Goal: Find contact information: Find contact information

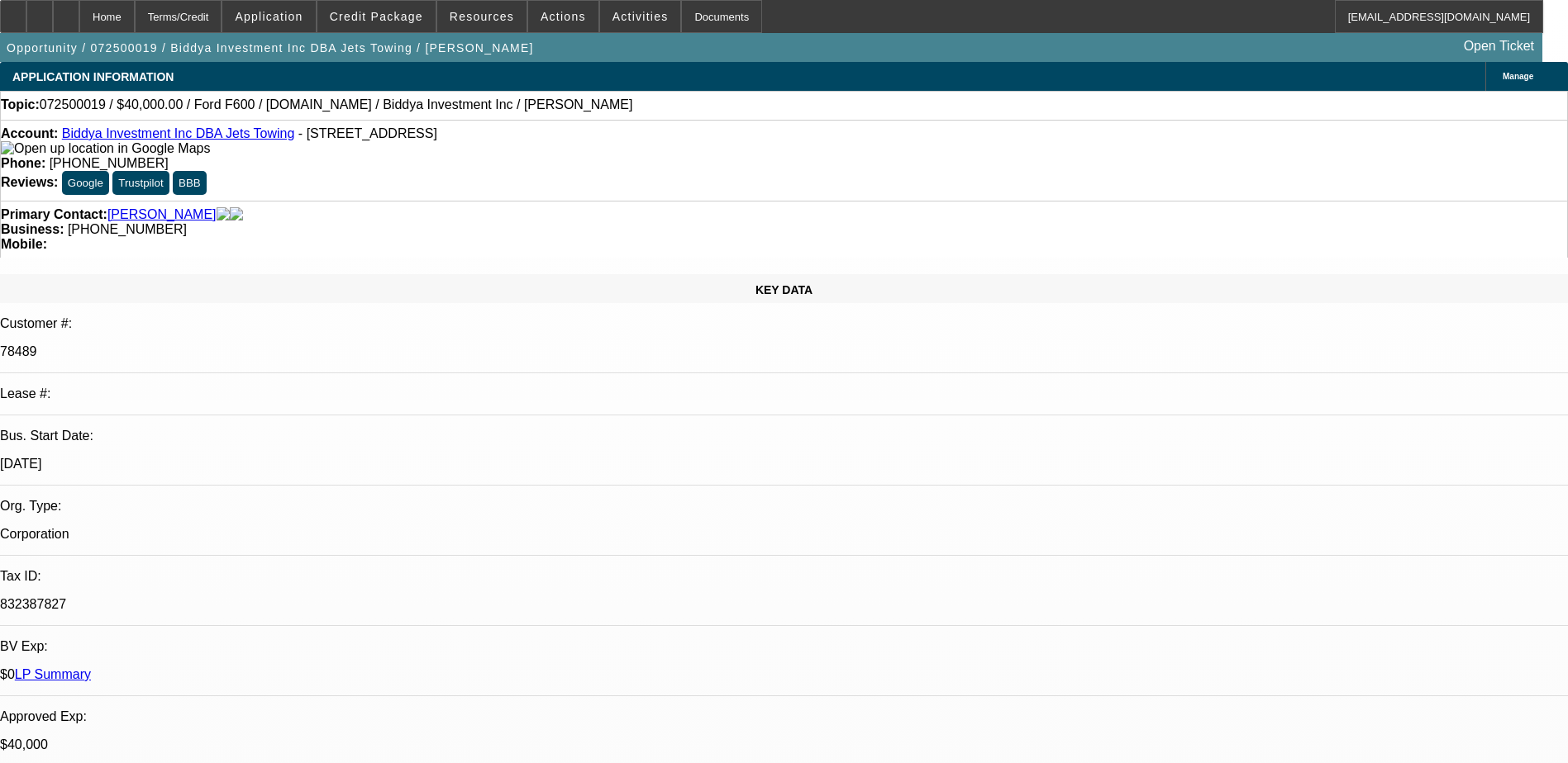
select select "0"
select select "2"
select select "0"
select select "6"
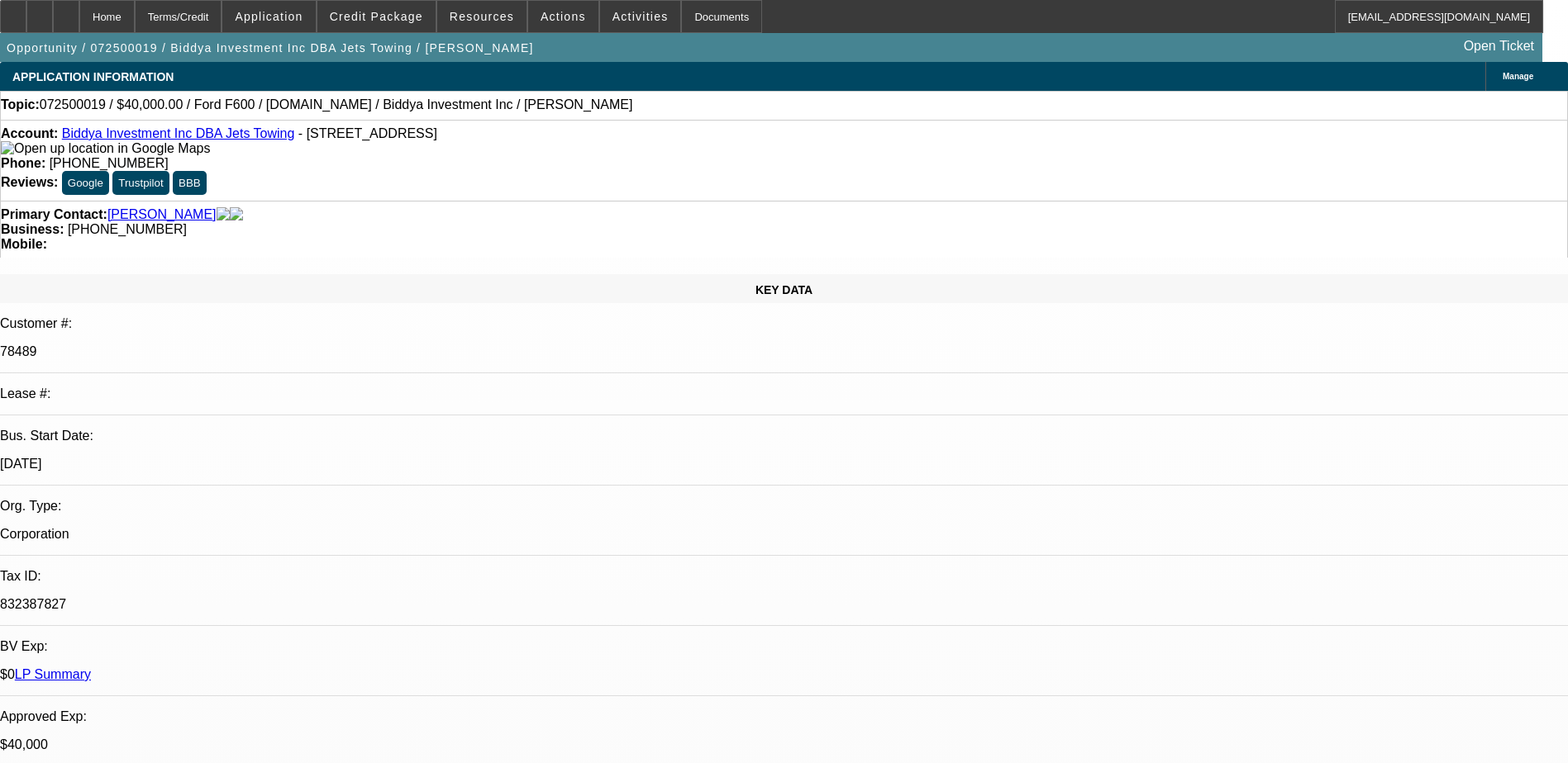
select select "0"
select select "2"
select select "0"
select select "6"
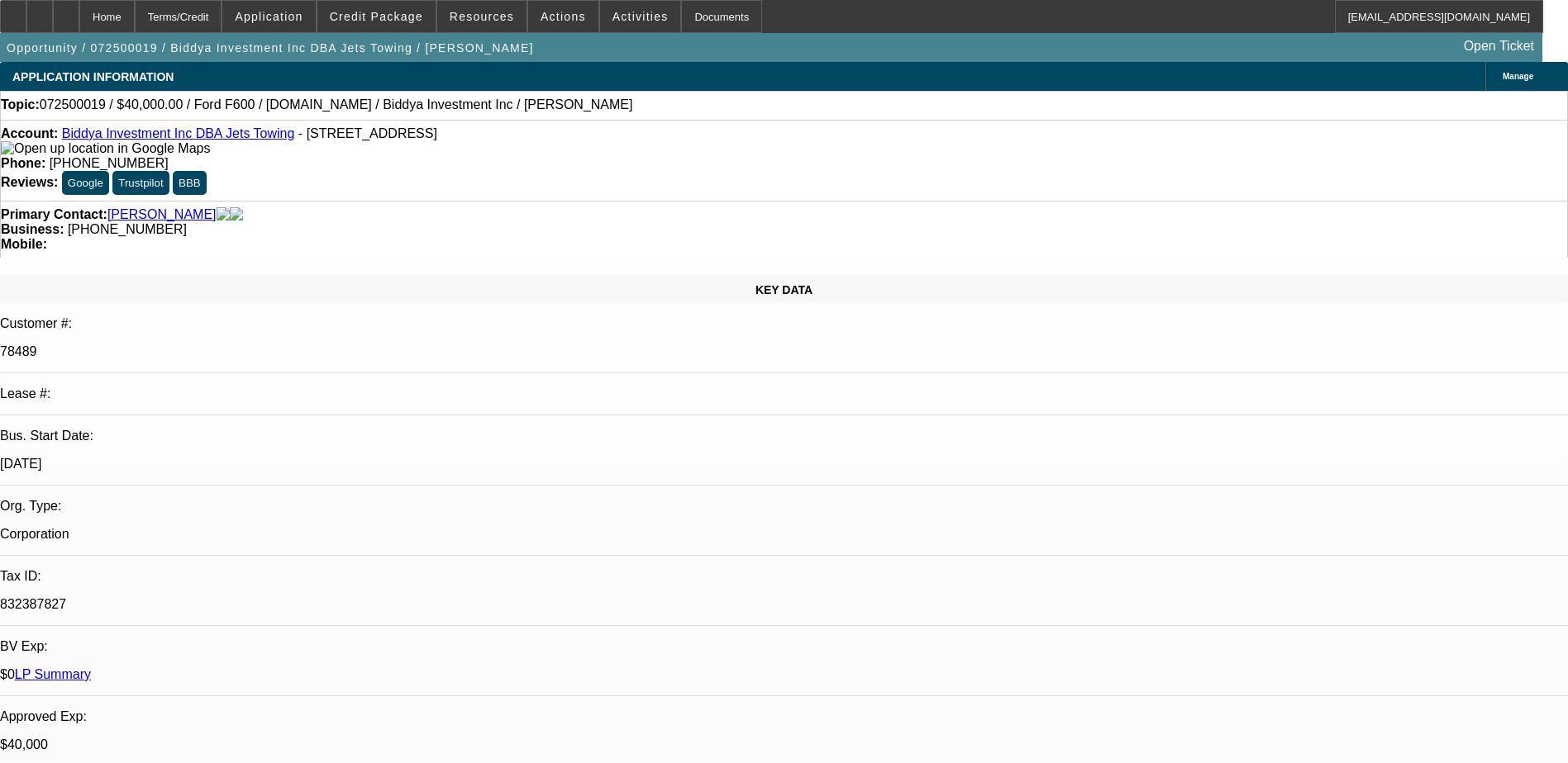
select select "0"
select select "2"
select select "0"
select select "6"
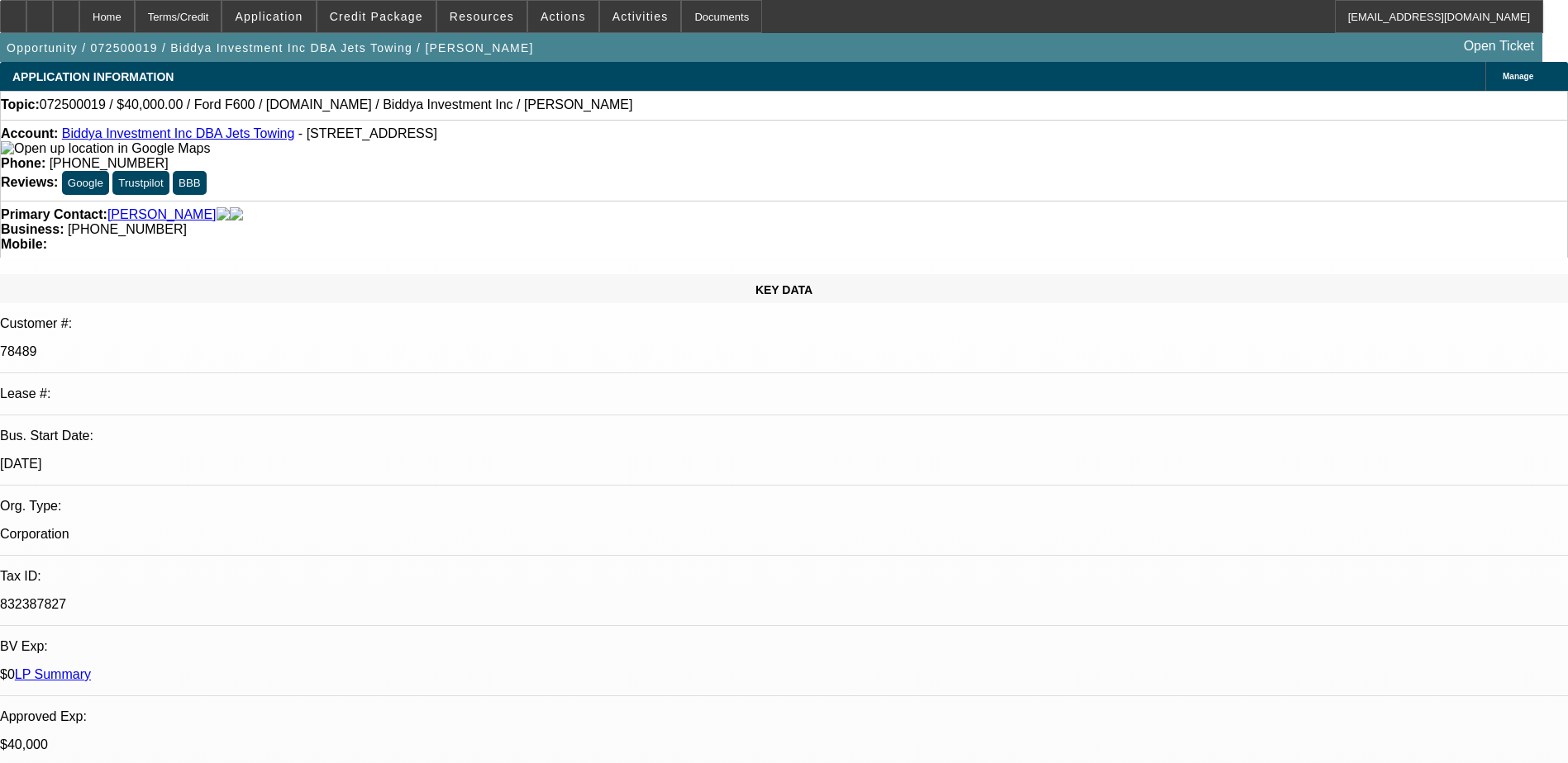
select select "0"
select select "6"
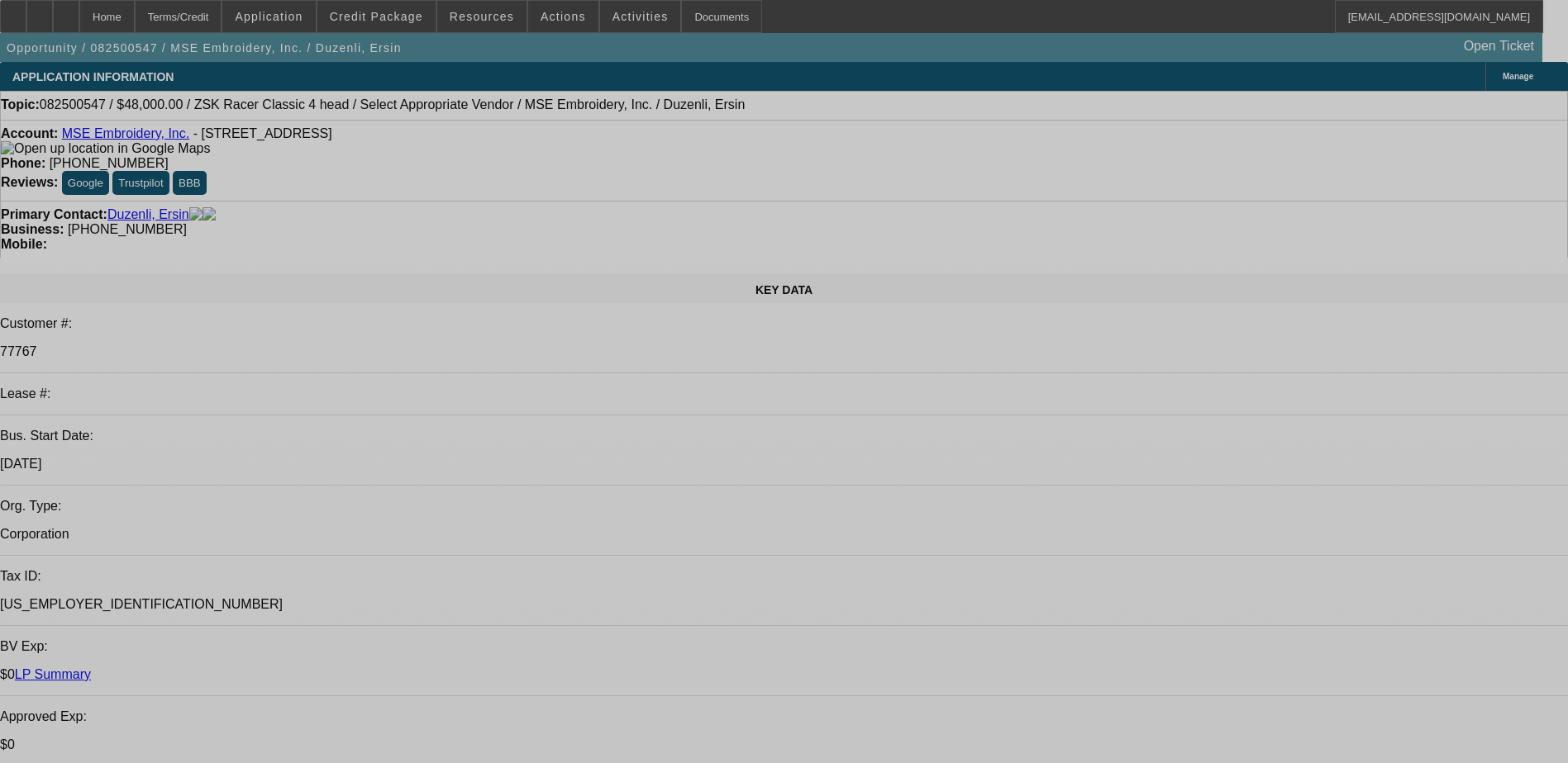
select select "0"
select select "2"
select select "0.1"
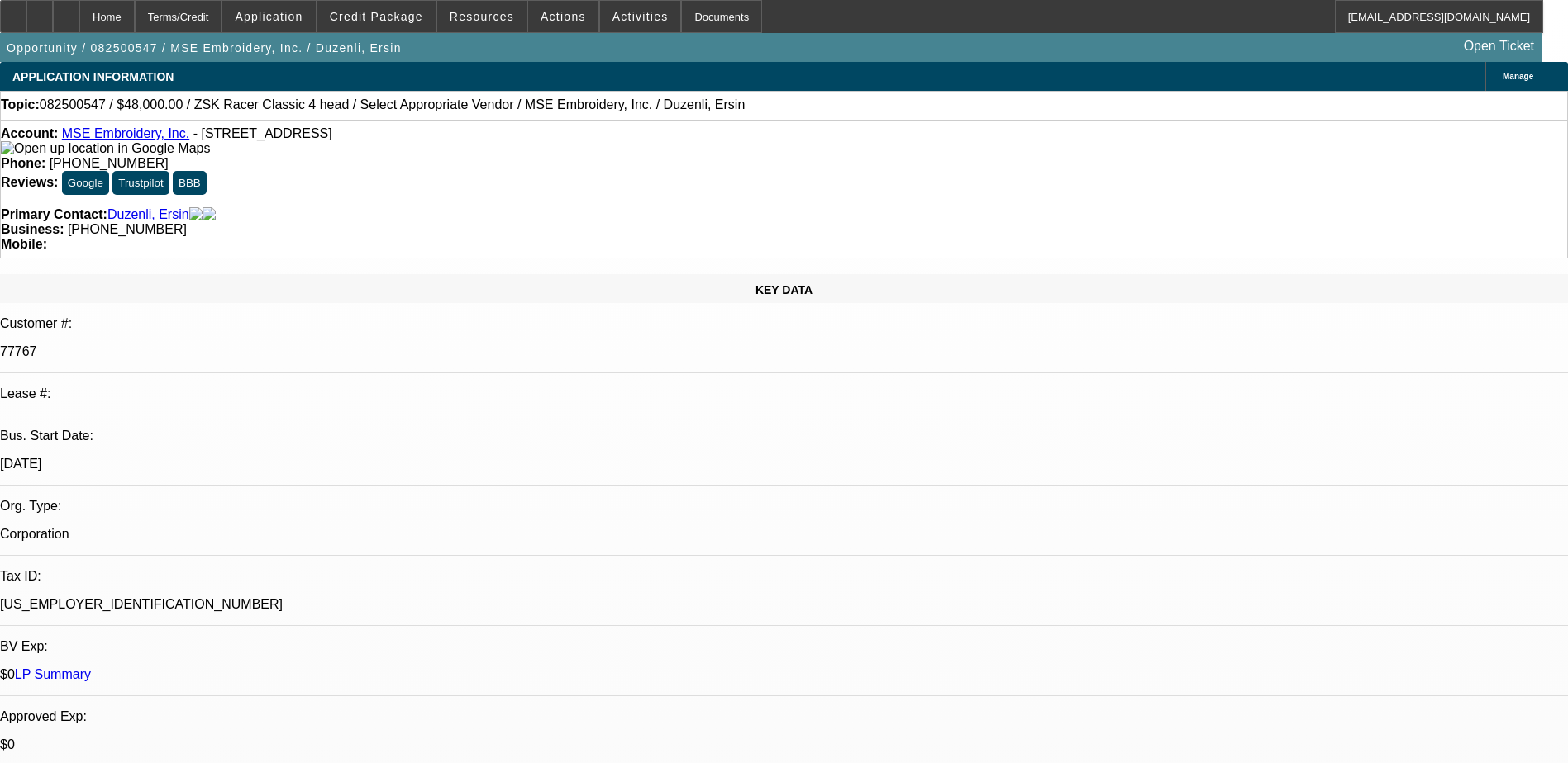
select select "1"
select select "2"
select select "4"
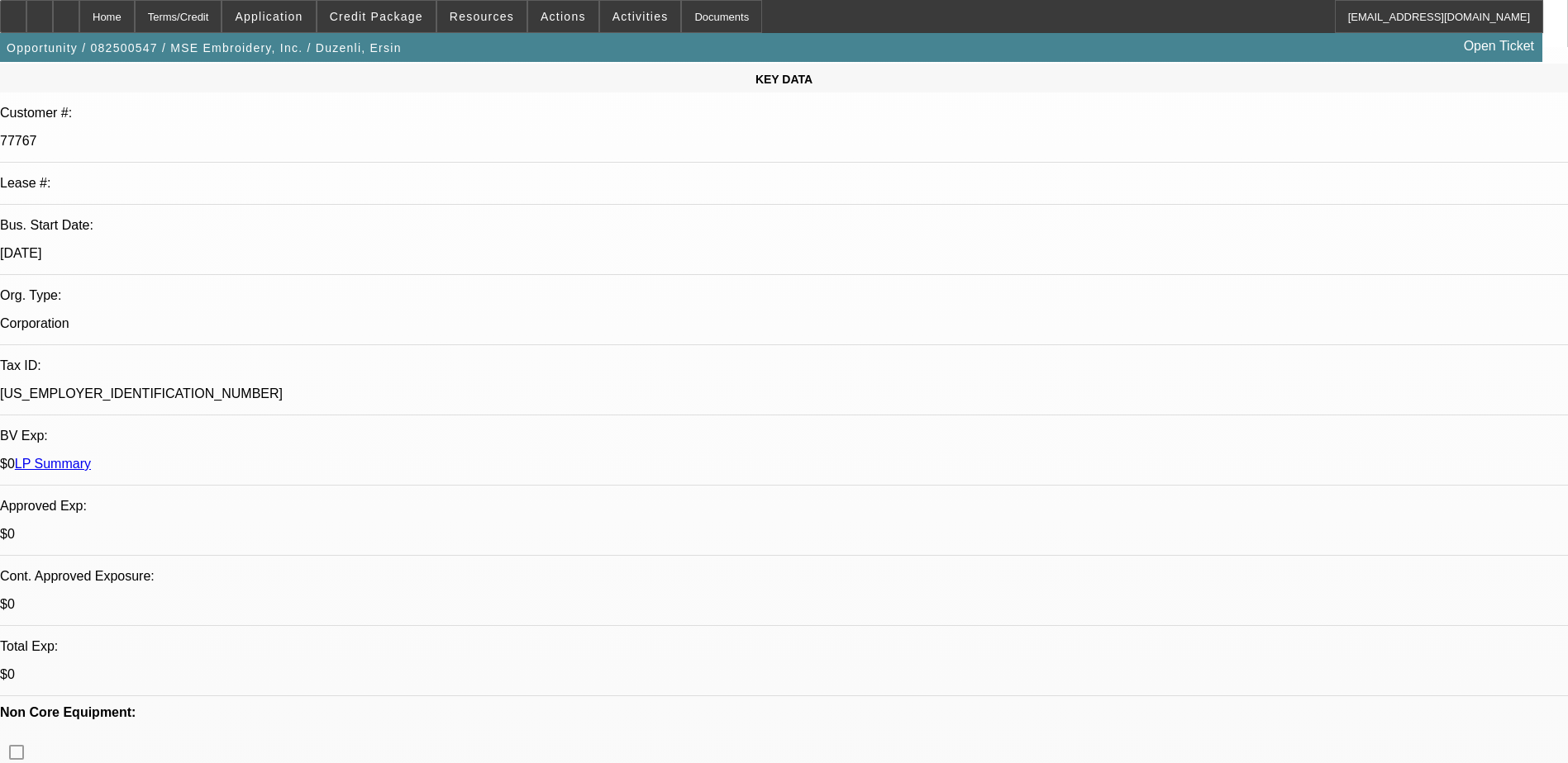
scroll to position [248, 0]
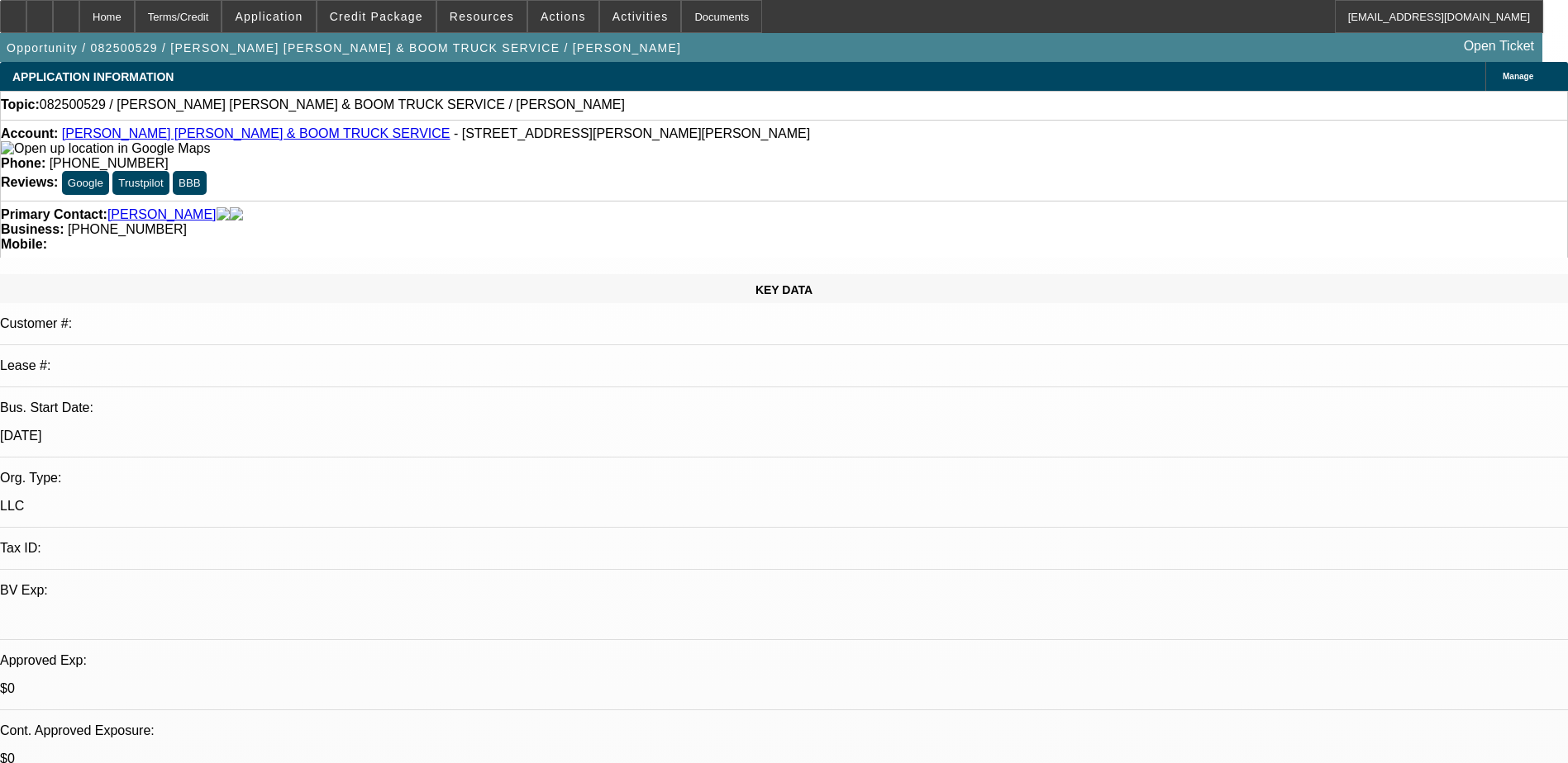
select select "0"
select select "2"
select select "0.1"
select select "4"
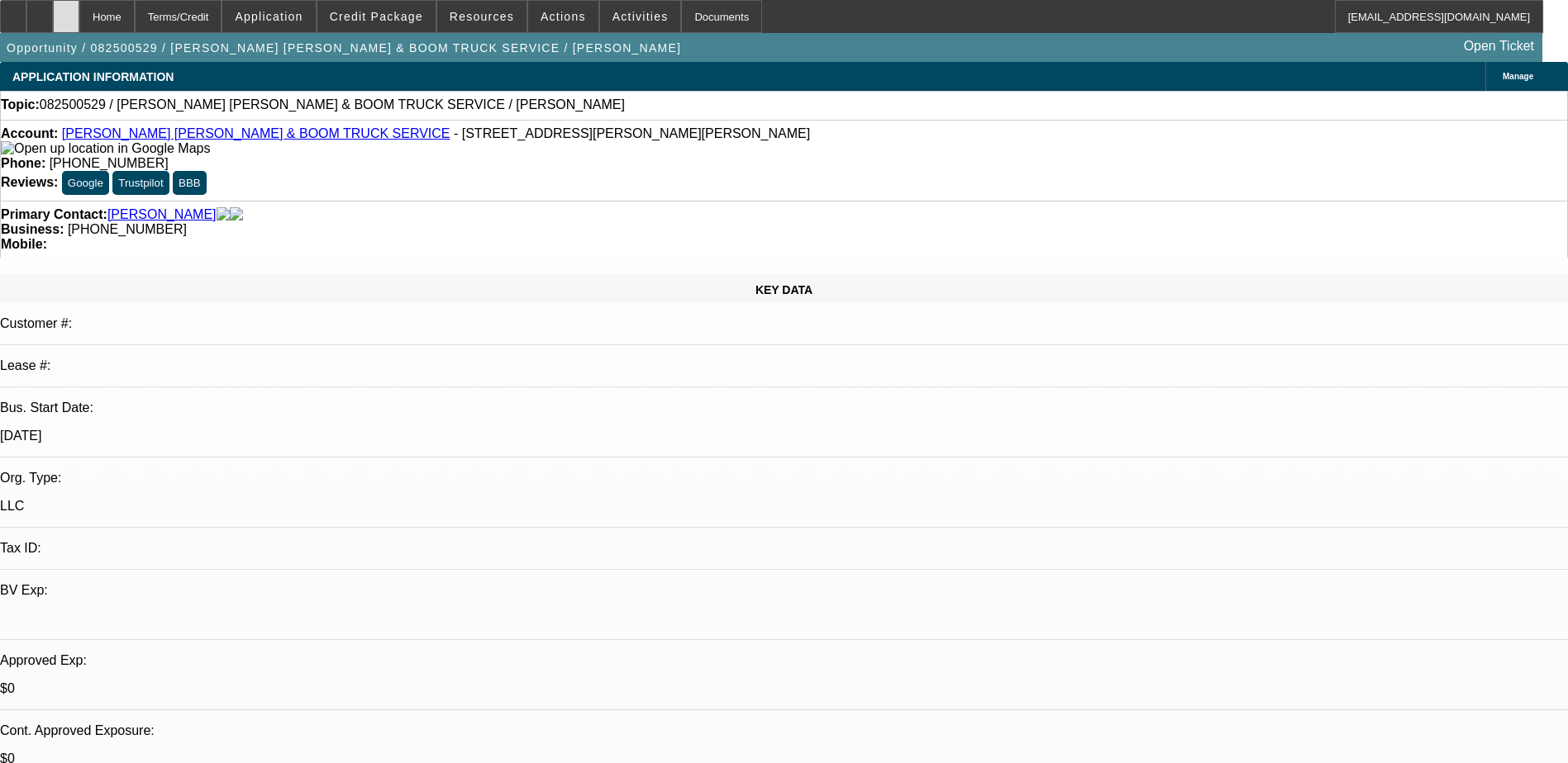
click at [66, 10] on icon at bounding box center [66, 10] width 0 height 0
select select "0"
select select "2"
select select "0.1"
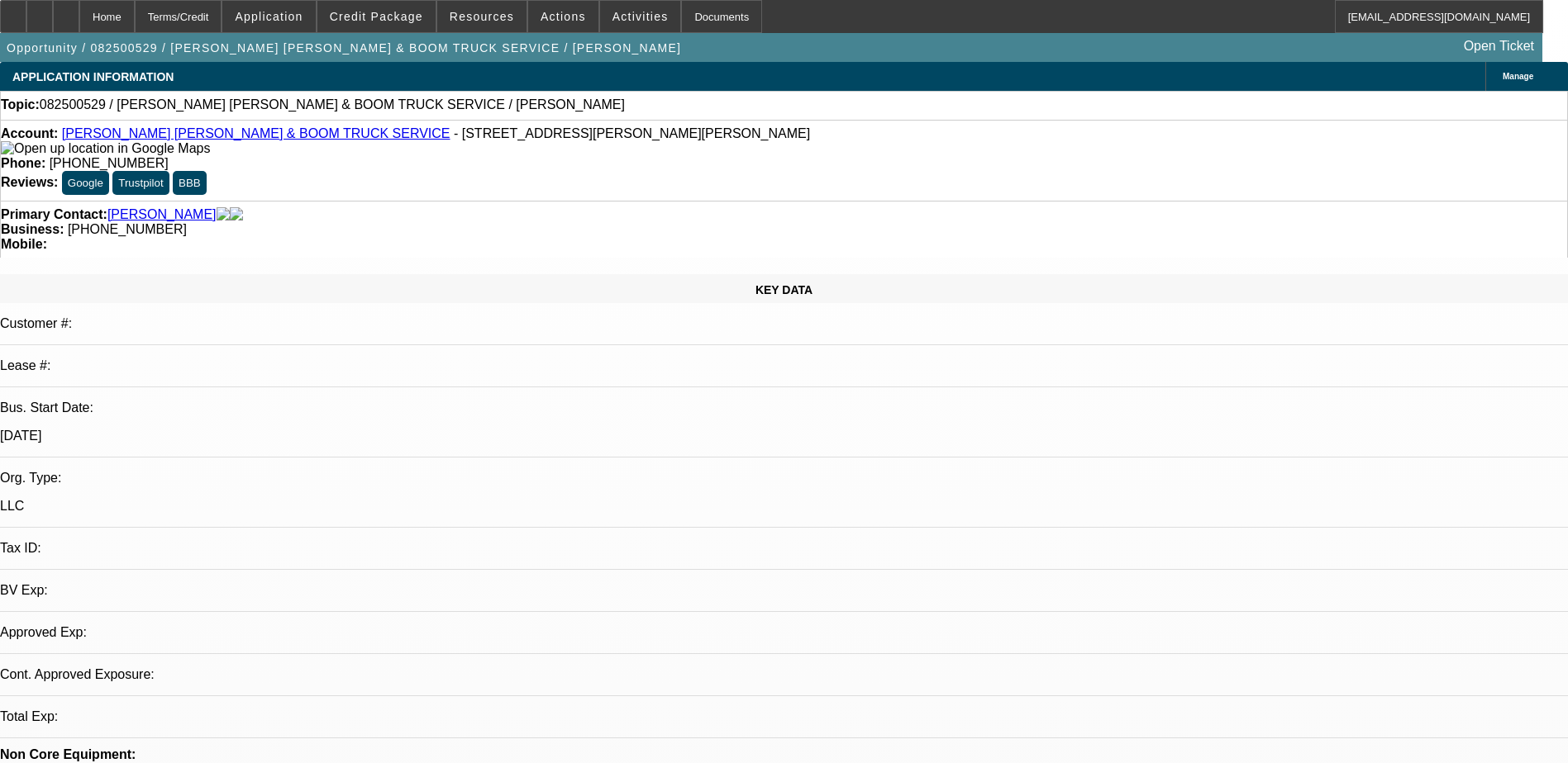
select select "4"
drag, startPoint x: 1291, startPoint y: 256, endPoint x: 1279, endPoint y: 303, distance: 48.5
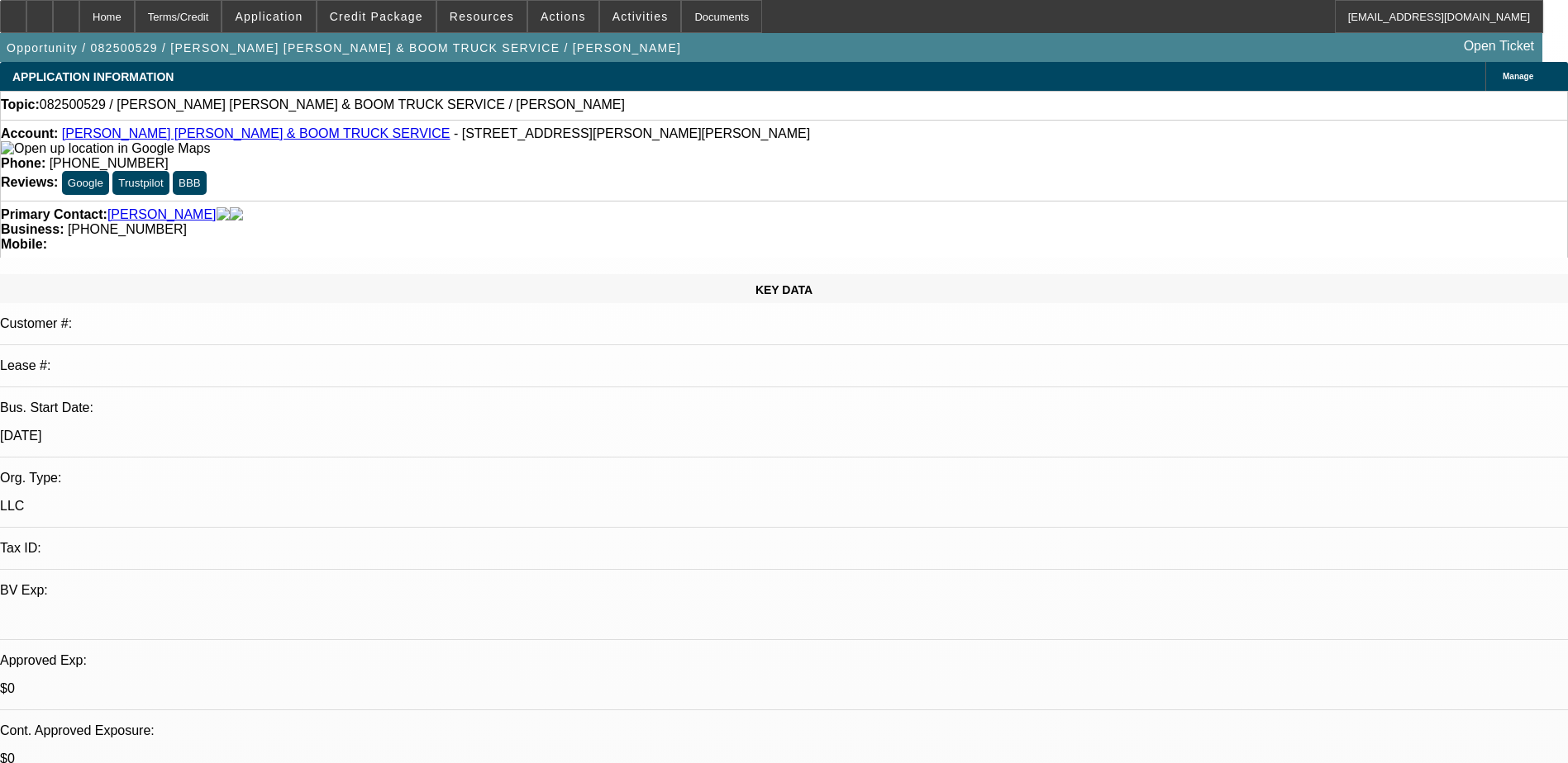
drag, startPoint x: 675, startPoint y: 182, endPoint x: 589, endPoint y: 180, distance: 86.0
click at [589, 222] on div "Business: (315) 546-5603" at bounding box center [784, 230] width 1566 height 15
drag, startPoint x: 589, startPoint y: 180, endPoint x: 610, endPoint y: 180, distance: 21.0
copy span "(315) 546-5603"
